Goal: Use online tool/utility: Utilize a website feature to perform a specific function

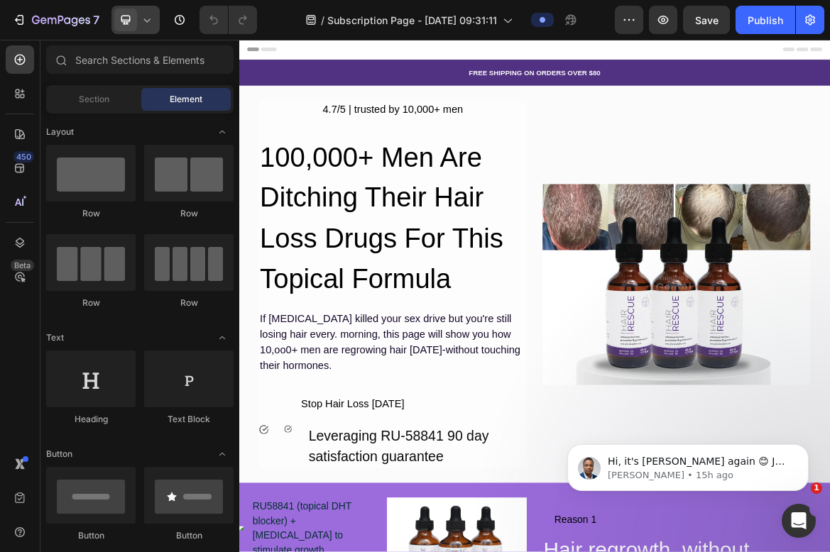
click at [143, 11] on div at bounding box center [135, 20] width 48 height 28
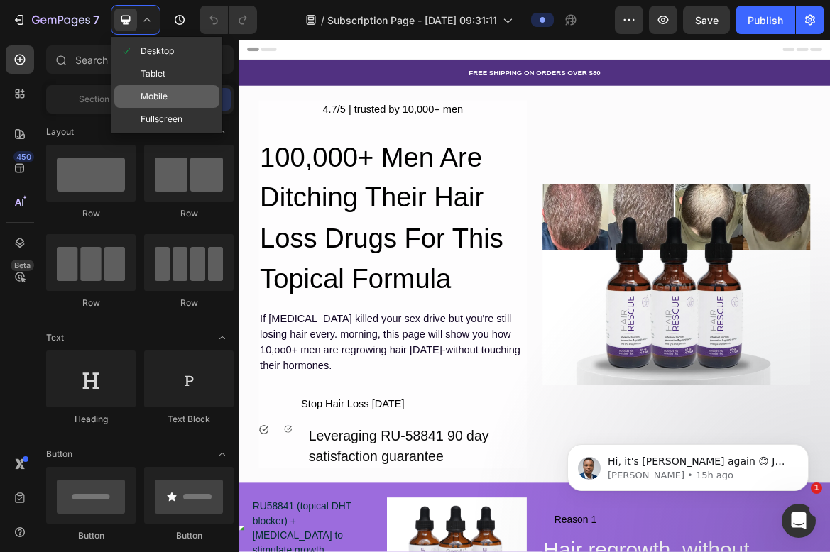
click at [159, 93] on span "Mobile" at bounding box center [154, 96] width 27 height 14
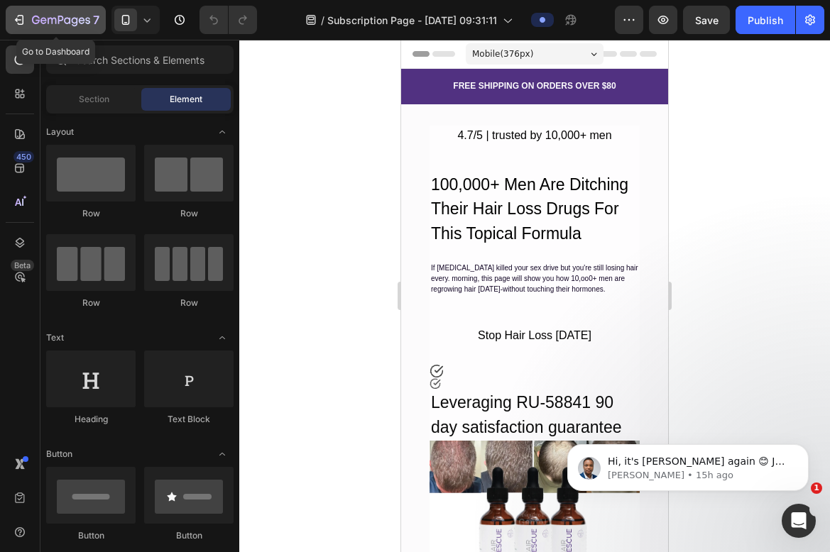
click at [17, 16] on icon "button" at bounding box center [19, 20] width 14 height 14
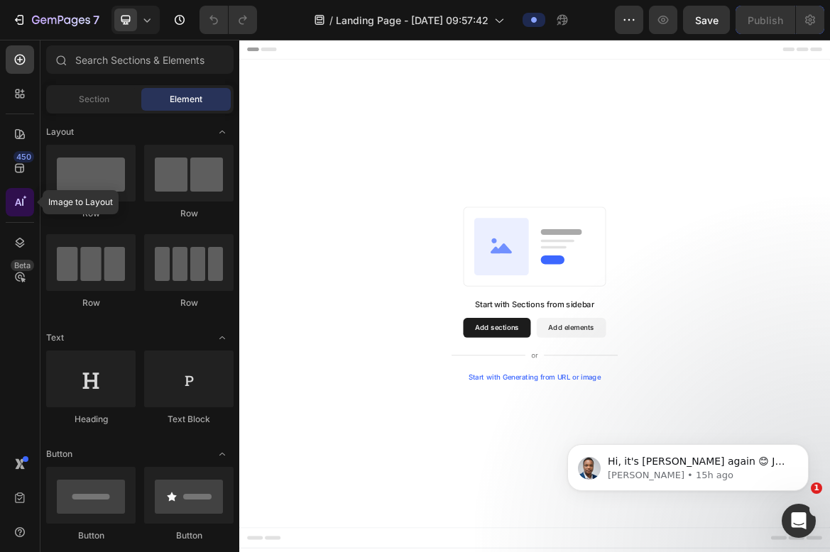
click at [24, 204] on icon at bounding box center [20, 202] width 14 height 14
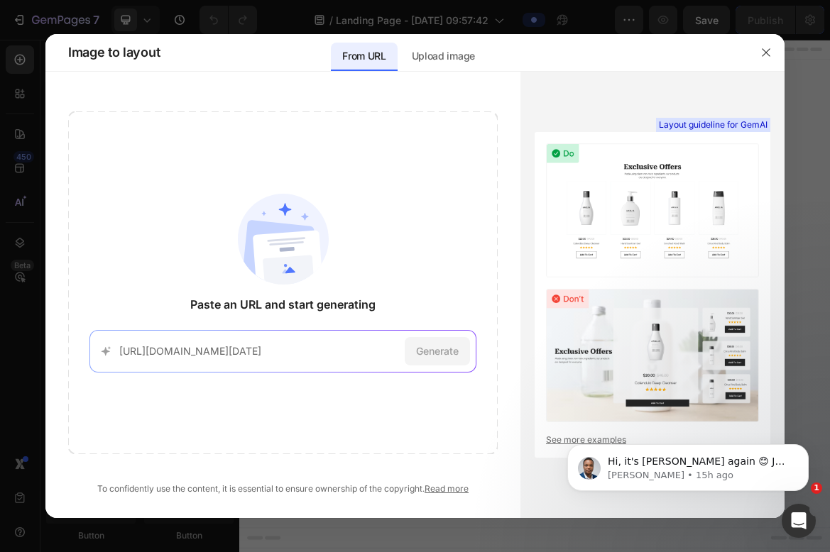
scroll to position [0, 812]
type input "[URL][DOMAIN_NAME][DATE]"
click at [430, 350] on span "Generate" at bounding box center [437, 350] width 43 height 15
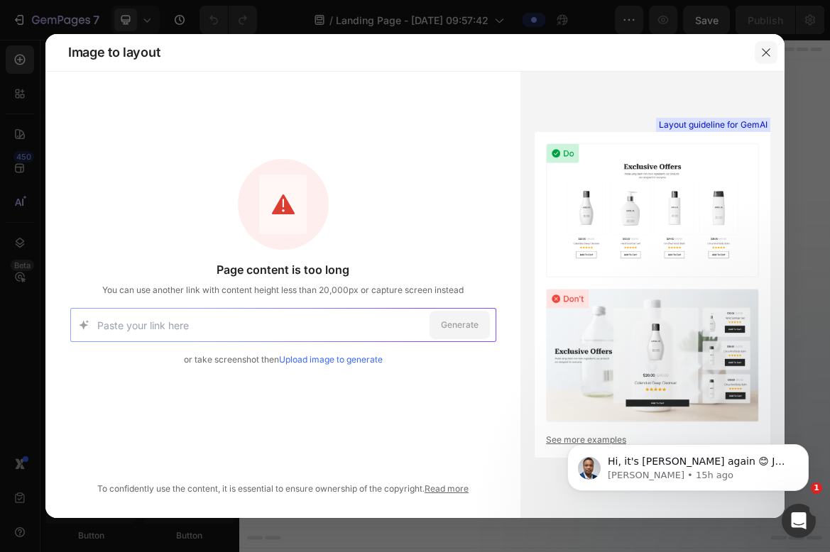
click at [774, 56] on button "button" at bounding box center [765, 52] width 23 height 23
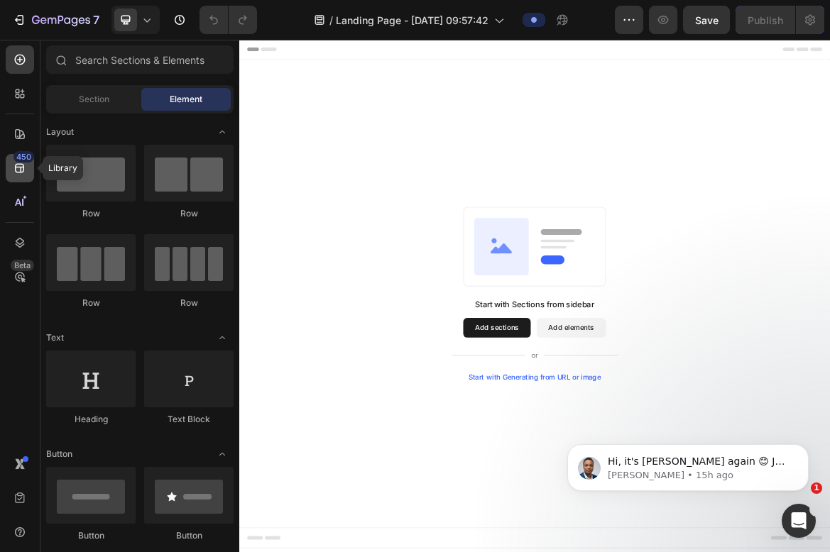
click at [18, 158] on div "450" at bounding box center [23, 156] width 21 height 11
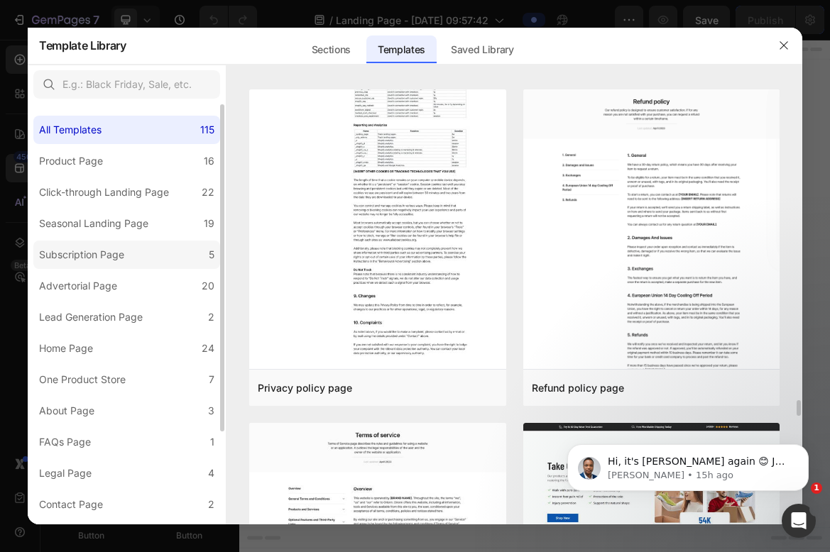
scroll to position [8390, 0]
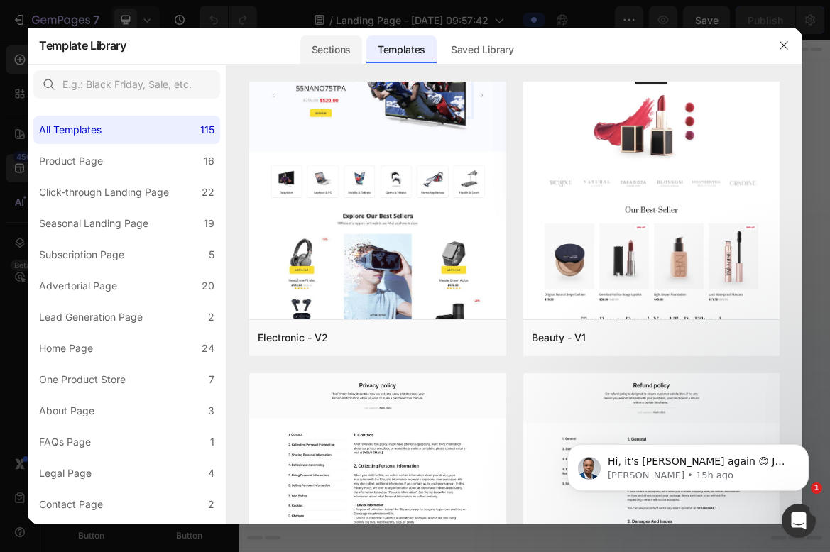
click at [355, 45] on div "Sections" at bounding box center [331, 49] width 62 height 28
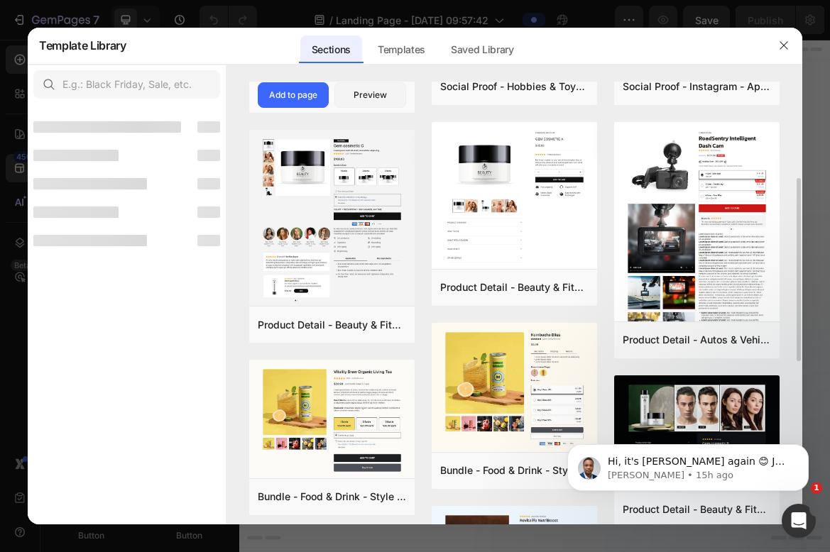
scroll to position [0, 0]
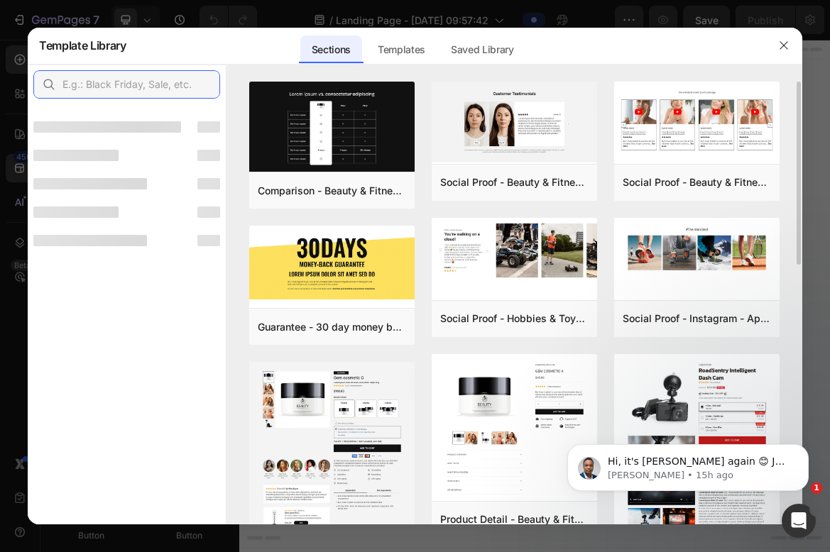
click at [172, 88] on input "text" at bounding box center [126, 84] width 187 height 28
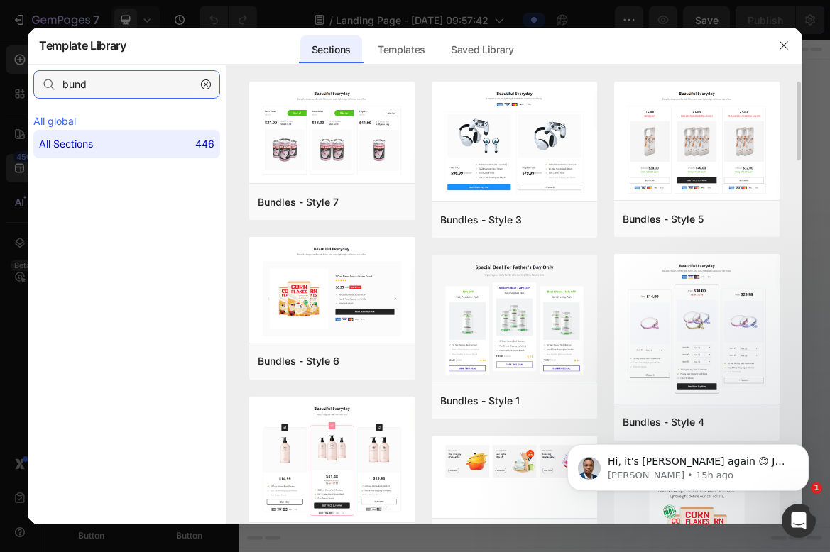
type input "bund"
click at [213, 80] on button "button" at bounding box center [205, 84] width 23 height 23
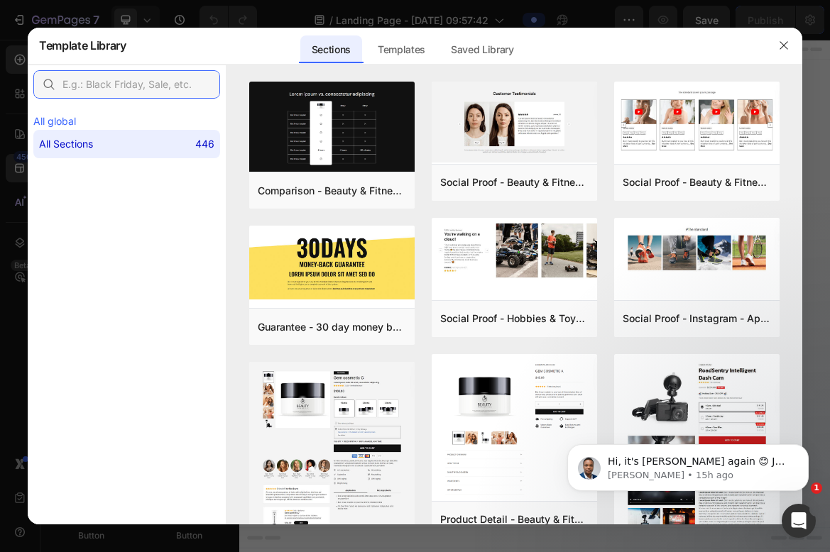
click at [185, 90] on input "text" at bounding box center [126, 84] width 187 height 28
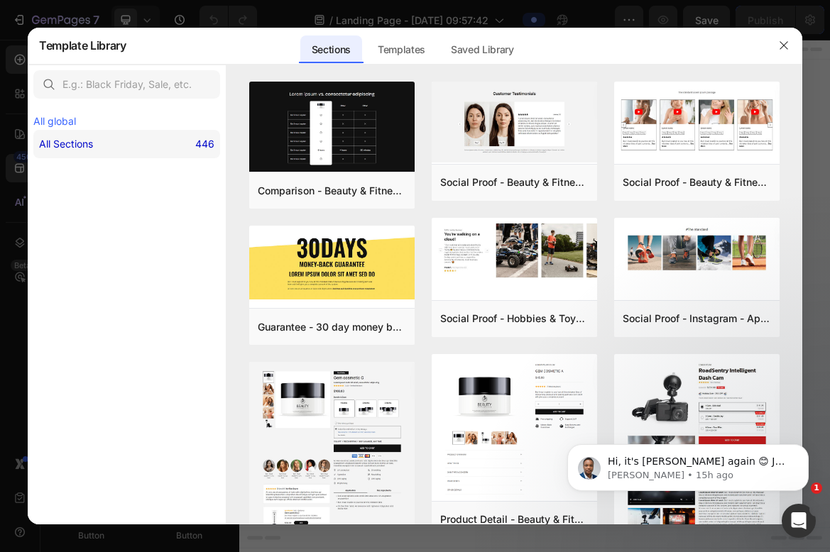
click at [114, 134] on div "All Sections 446" at bounding box center [126, 144] width 187 height 28
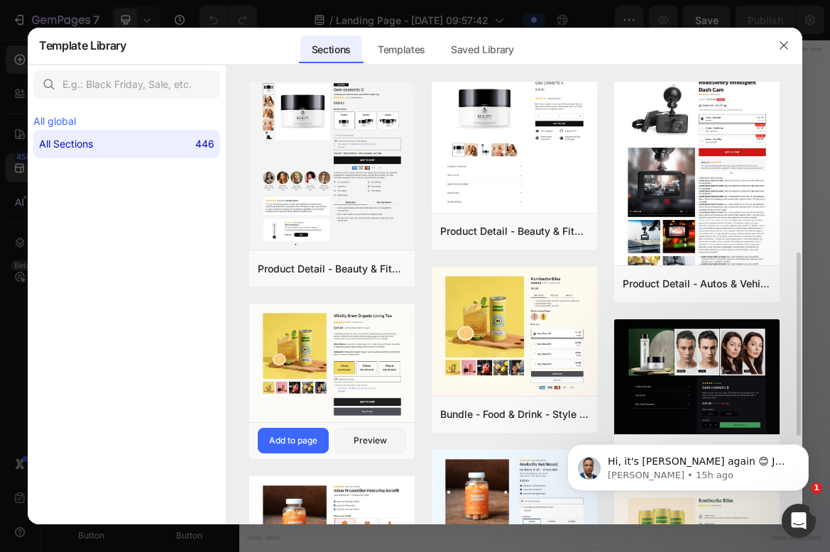
scroll to position [325, 0]
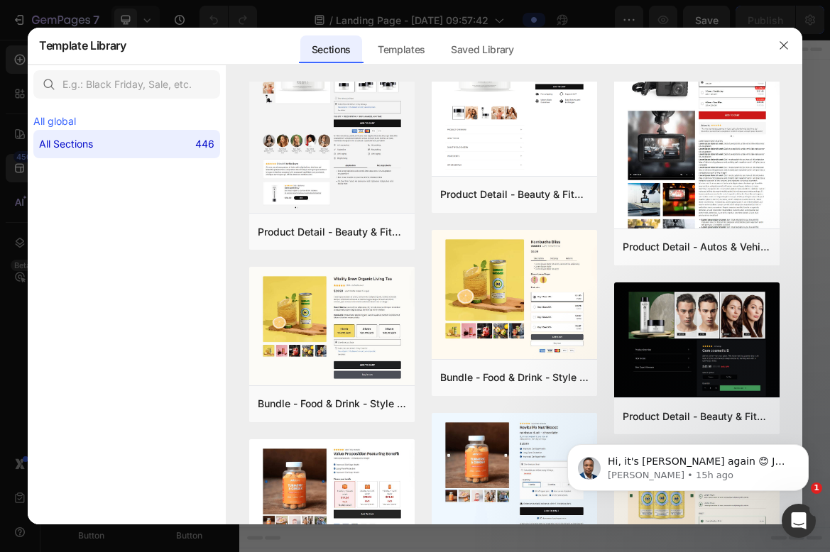
click at [136, 99] on div at bounding box center [127, 85] width 198 height 40
click at [128, 82] on input "text" at bounding box center [126, 84] width 187 height 28
type input "Bundle"
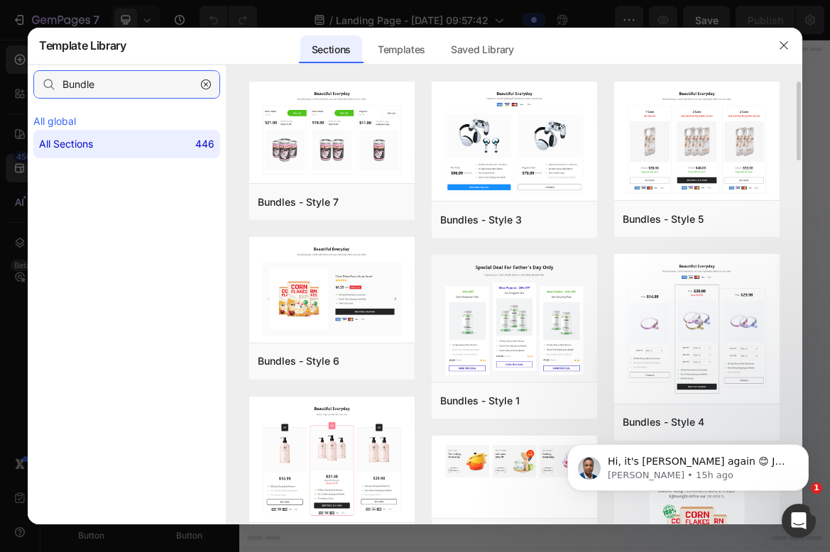
scroll to position [0, 0]
click at [778, 46] on icon "button" at bounding box center [783, 45] width 11 height 11
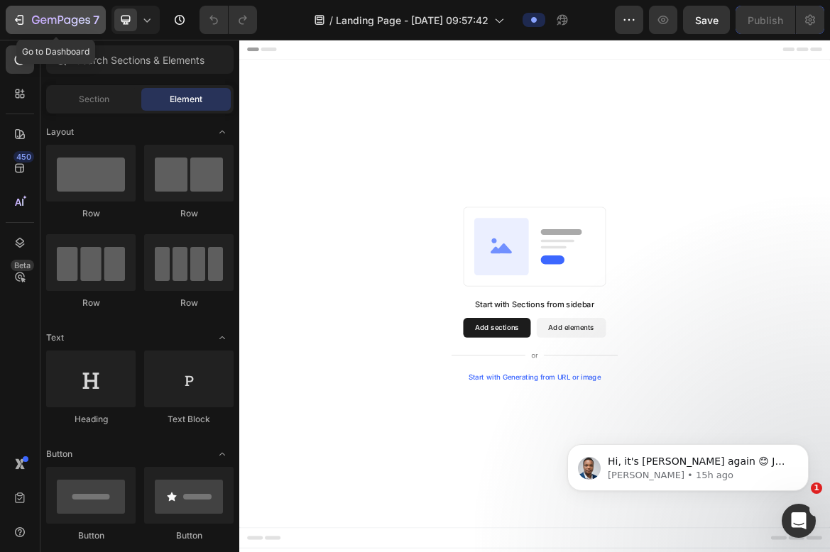
click at [9, 18] on button "7" at bounding box center [56, 20] width 100 height 28
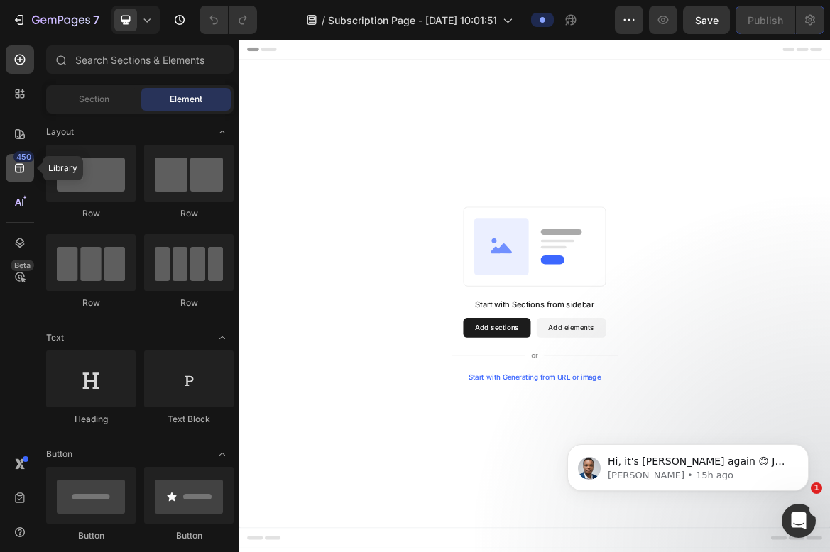
click at [27, 167] on div "450" at bounding box center [20, 168] width 28 height 28
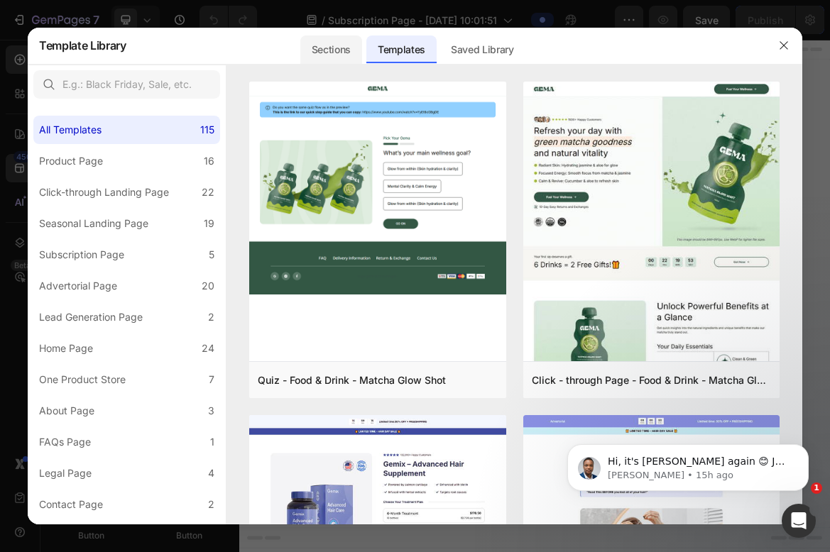
click at [340, 49] on div "Sections" at bounding box center [331, 49] width 62 height 28
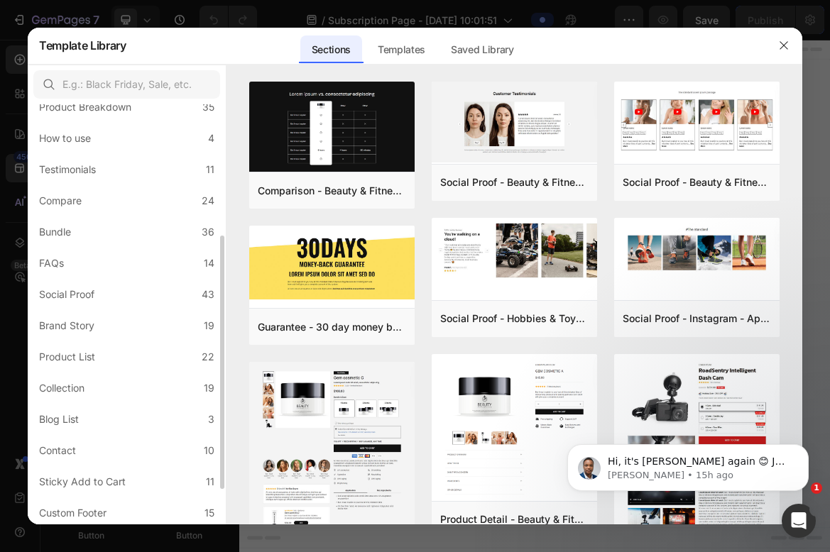
scroll to position [213, 0]
click at [147, 231] on label "Bundle 36" at bounding box center [126, 229] width 187 height 28
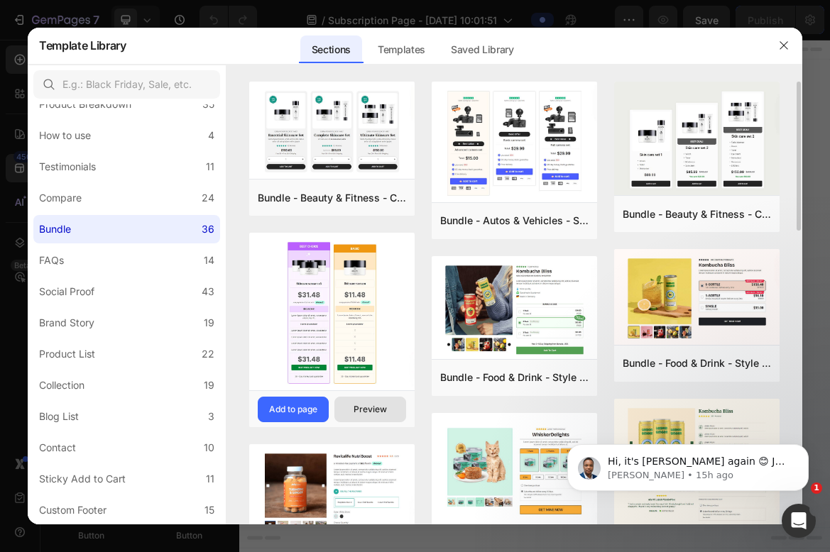
click at [373, 406] on div "Preview" at bounding box center [369, 409] width 33 height 13
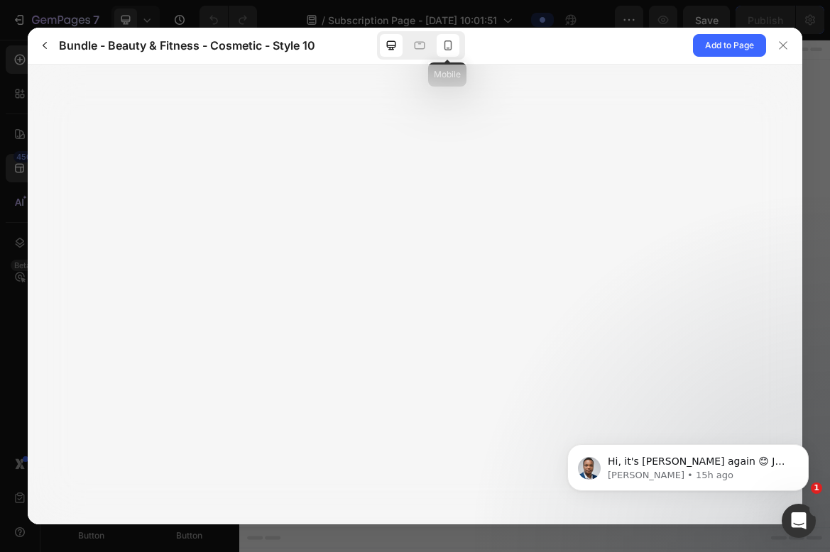
click at [443, 47] on icon at bounding box center [448, 45] width 14 height 14
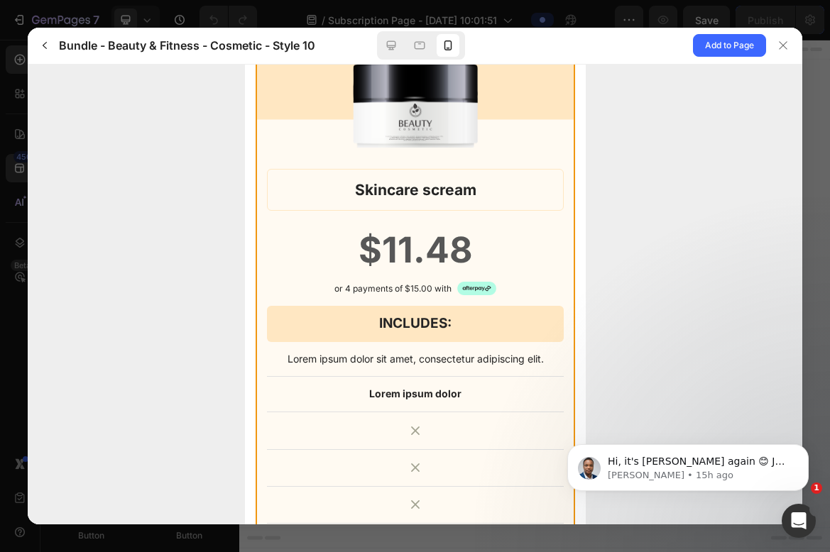
scroll to position [1150, 0]
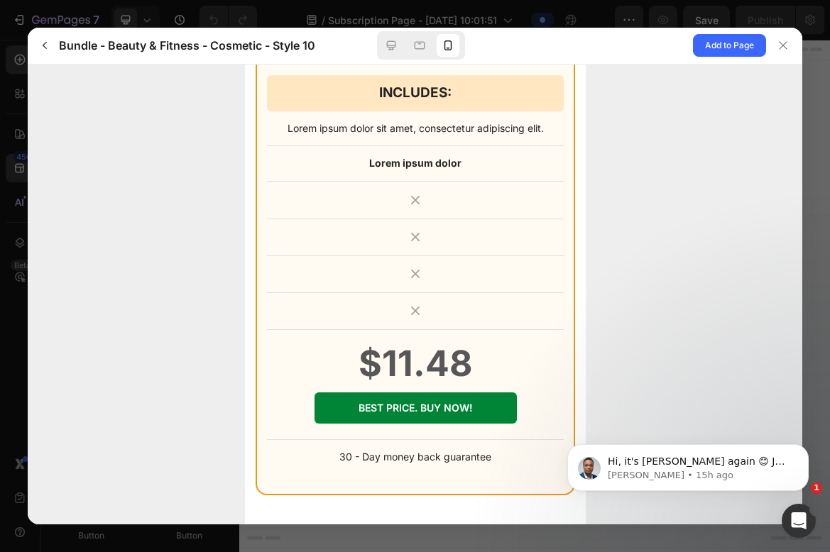
click at [818, 204] on div at bounding box center [415, 276] width 830 height 552
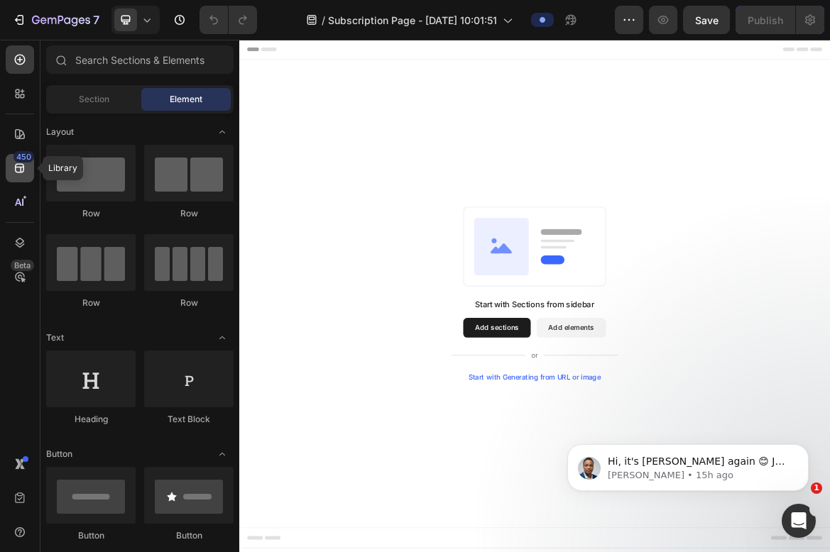
click at [26, 160] on div "450" at bounding box center [23, 156] width 21 height 11
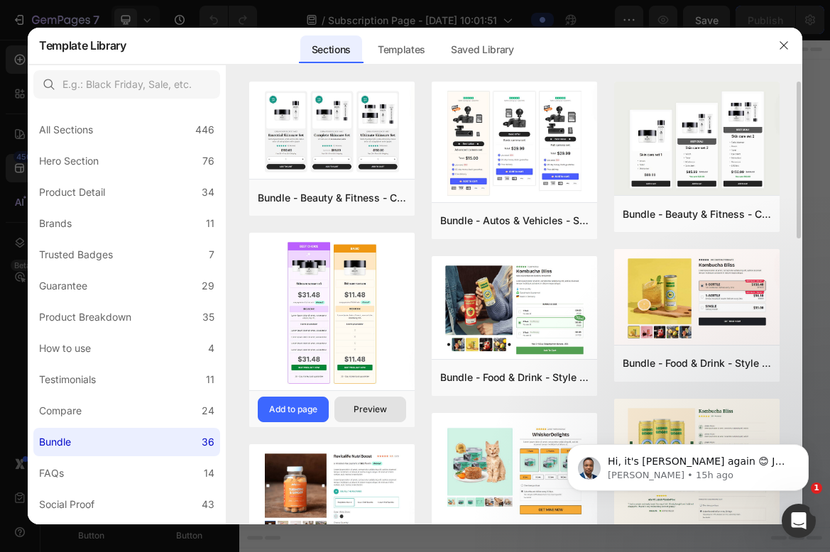
click at [367, 411] on div "Preview" at bounding box center [369, 409] width 33 height 13
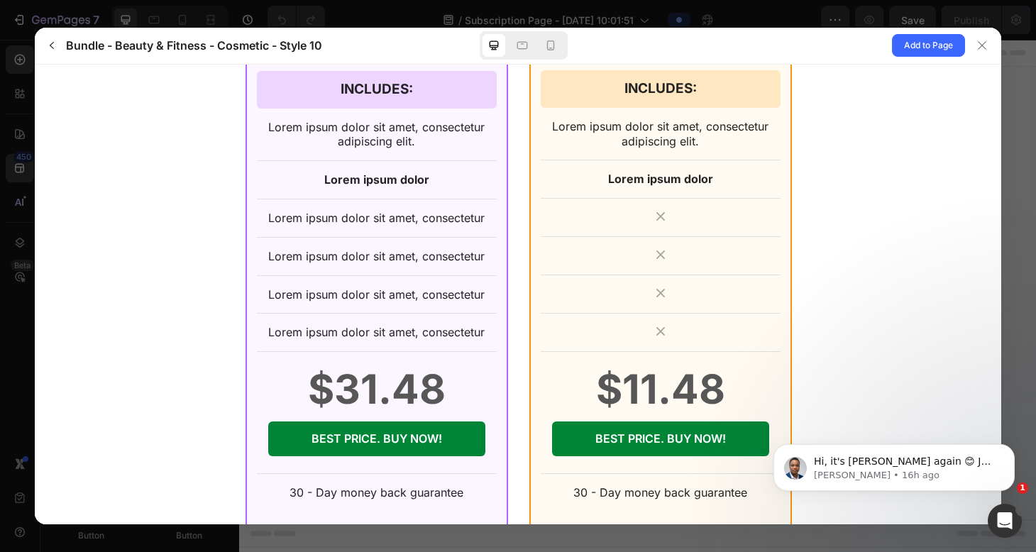
scroll to position [437, 0]
